Goal: Information Seeking & Learning: Learn about a topic

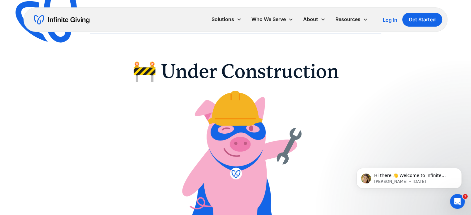
scroll to position [15, 0]
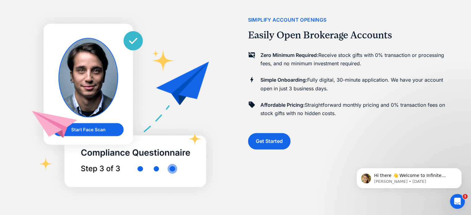
scroll to position [463, 0]
drag, startPoint x: 322, startPoint y: 54, endPoint x: 365, endPoint y: 64, distance: 44.2
click at [365, 64] on p "Zero Minimum Required: Receive stock gifts with 0% transaction or processing fe…" at bounding box center [353, 58] width 187 height 17
click at [311, 81] on p "Simple Onboarding: Fully digital, 30-minute application. We have your account o…" at bounding box center [353, 83] width 187 height 17
drag, startPoint x: 309, startPoint y: 78, endPoint x: 333, endPoint y: 87, distance: 25.3
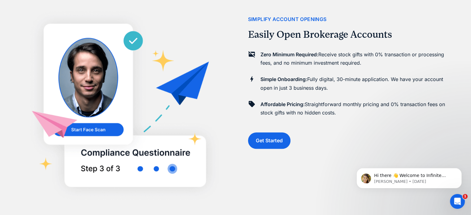
click at [333, 87] on p "Simple Onboarding: Fully digital, 30-minute application. We have your account o…" at bounding box center [353, 83] width 187 height 17
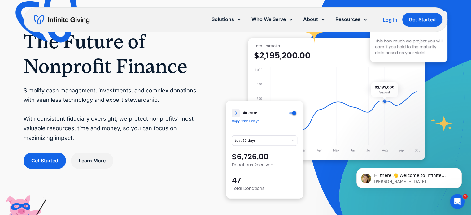
scroll to position [0, 0]
